Goal: Use online tool/utility: Use online tool/utility

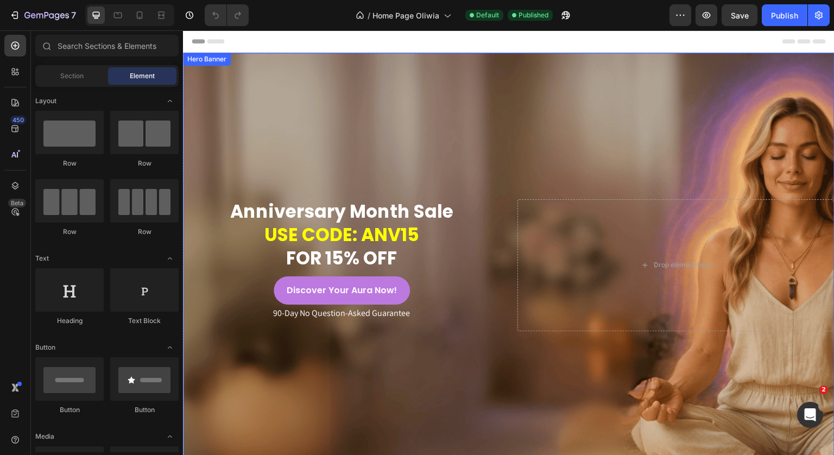
click at [490, 137] on div "Overlay" at bounding box center [508, 265] width 651 height 425
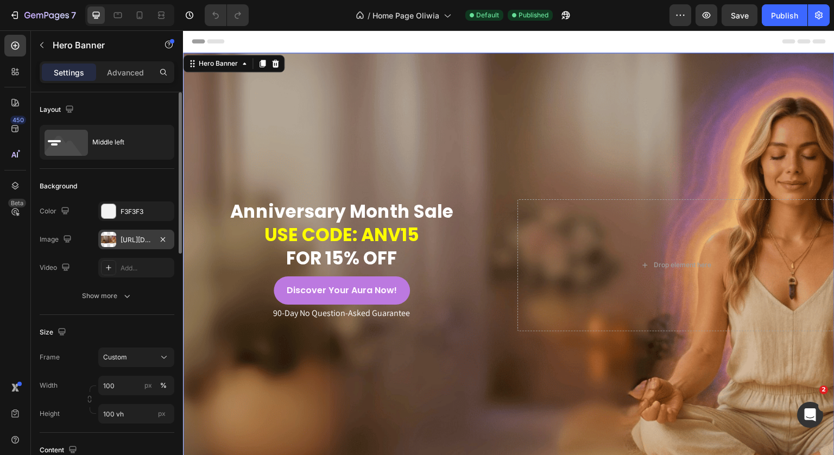
click at [132, 237] on div "[URL][DOMAIN_NAME]" at bounding box center [136, 240] width 31 height 10
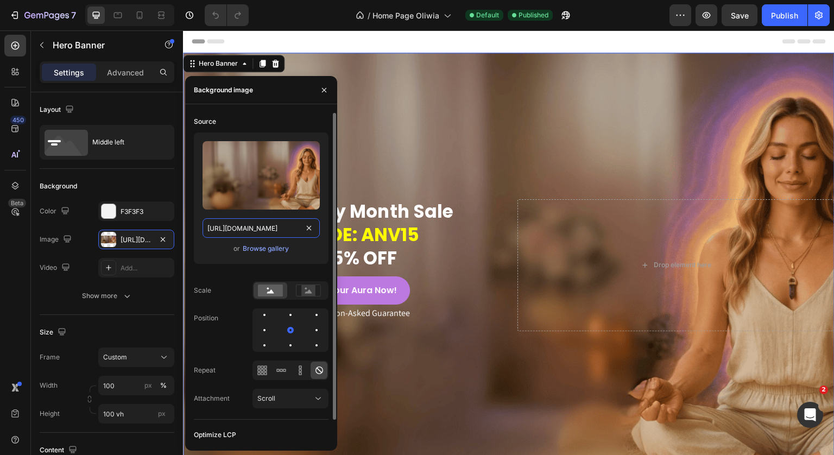
click at [244, 227] on input "[URL][DOMAIN_NAME]" at bounding box center [260, 228] width 117 height 20
click at [147, 18] on div at bounding box center [139, 15] width 17 height 17
type input "600"
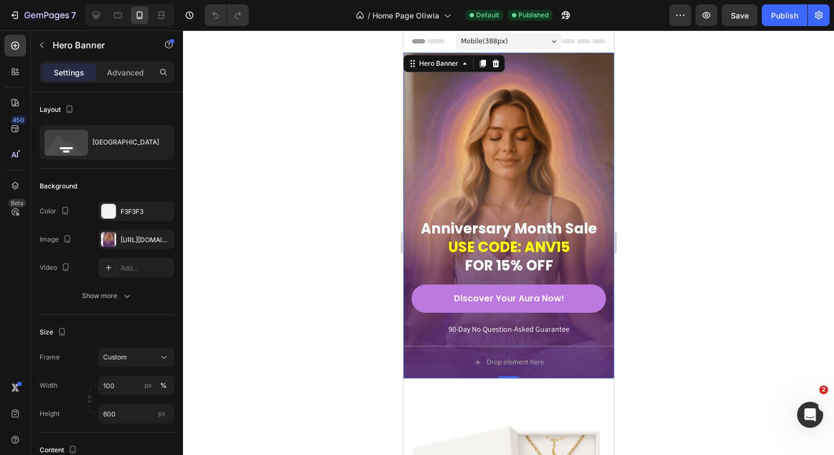
click at [541, 145] on div "Overlay" at bounding box center [508, 216] width 211 height 326
click at [128, 240] on div "[URL][DOMAIN_NAME]" at bounding box center [136, 240] width 31 height 10
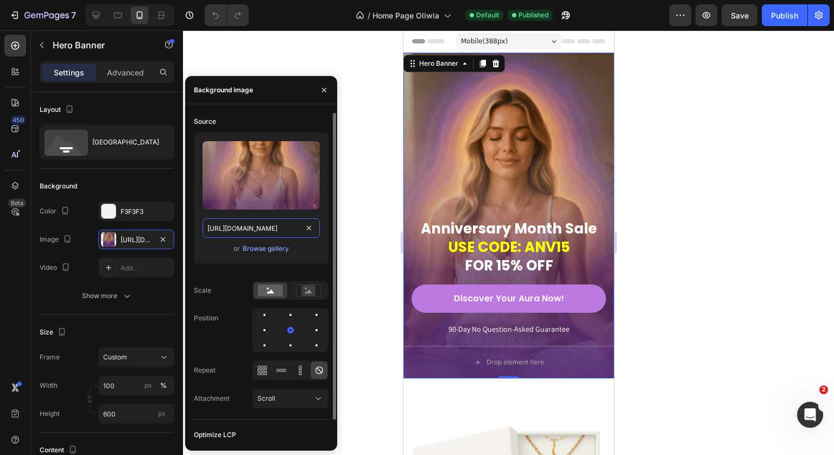
click at [277, 232] on input "[URL][DOMAIN_NAME]" at bounding box center [260, 228] width 117 height 20
click at [324, 90] on icon "button" at bounding box center [324, 89] width 4 height 4
